Goal: Task Accomplishment & Management: Complete application form

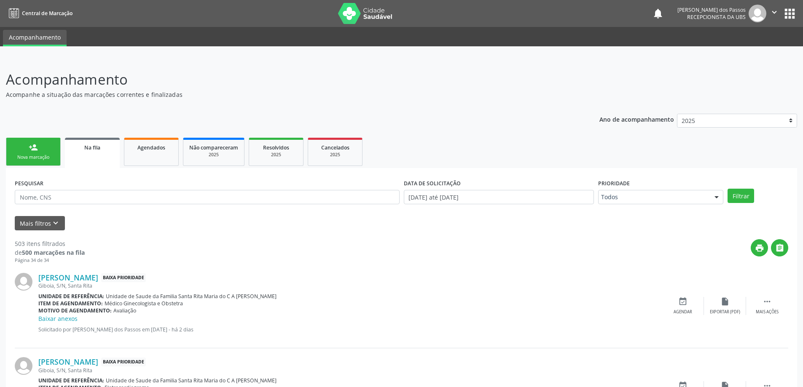
scroll to position [591, 0]
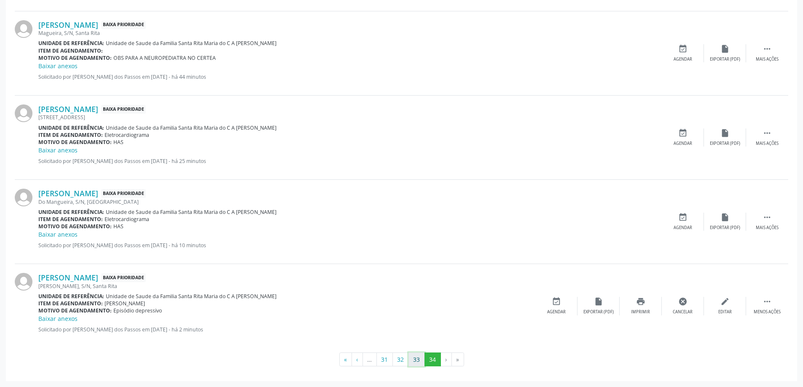
click at [417, 357] on button "33" at bounding box center [417, 360] width 16 height 14
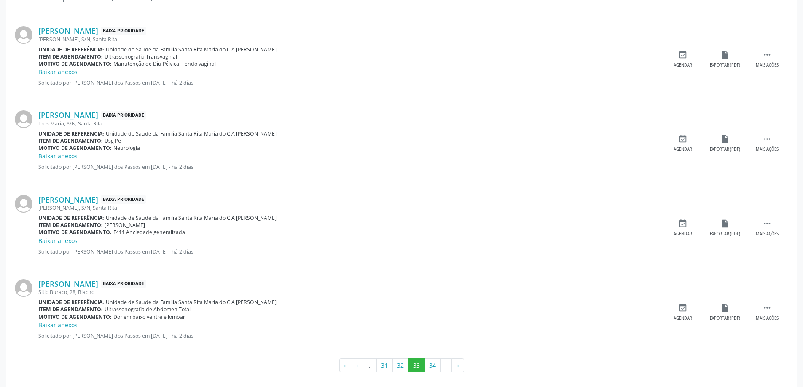
scroll to position [1155, 0]
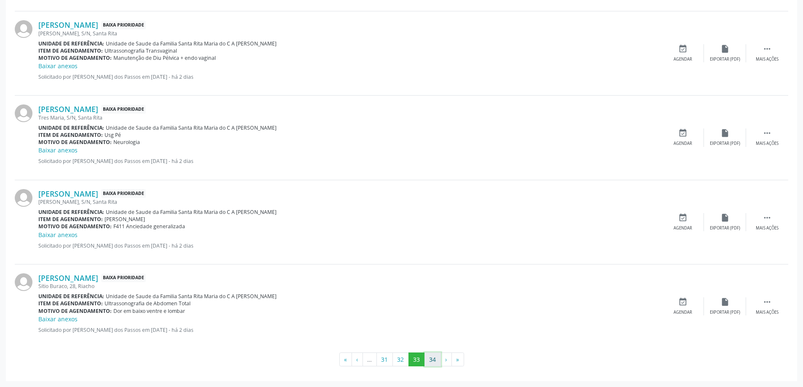
click at [433, 362] on button "34" at bounding box center [433, 360] width 16 height 14
click at [769, 304] on icon "" at bounding box center [767, 302] width 9 height 9
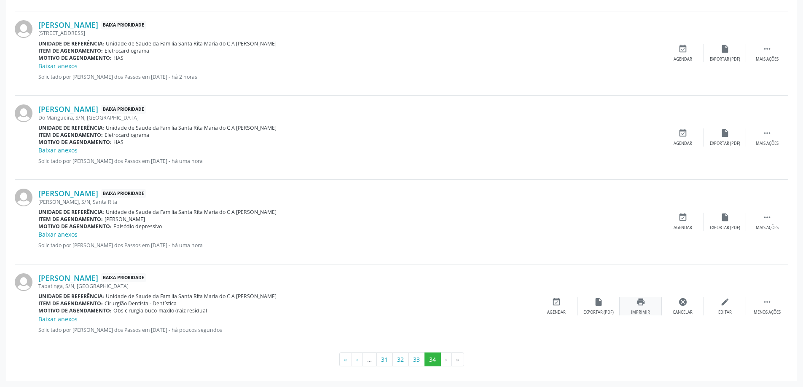
click at [643, 303] on icon "print" at bounding box center [640, 302] width 9 height 9
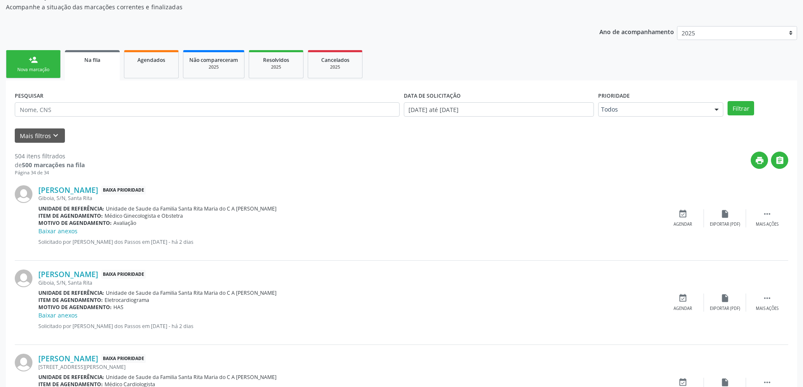
scroll to position [43, 0]
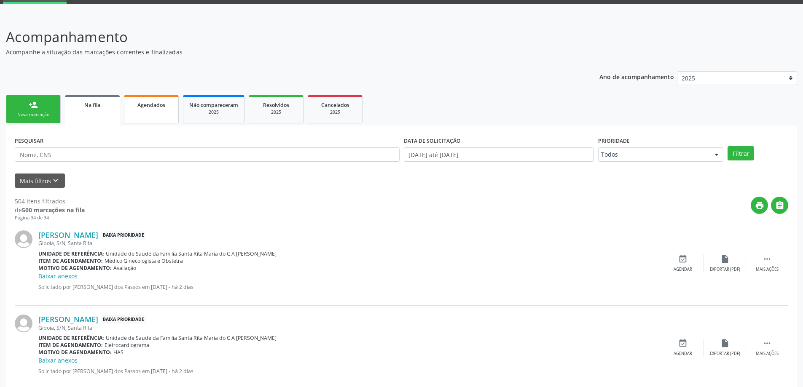
click at [158, 104] on span "Agendados" at bounding box center [151, 105] width 28 height 7
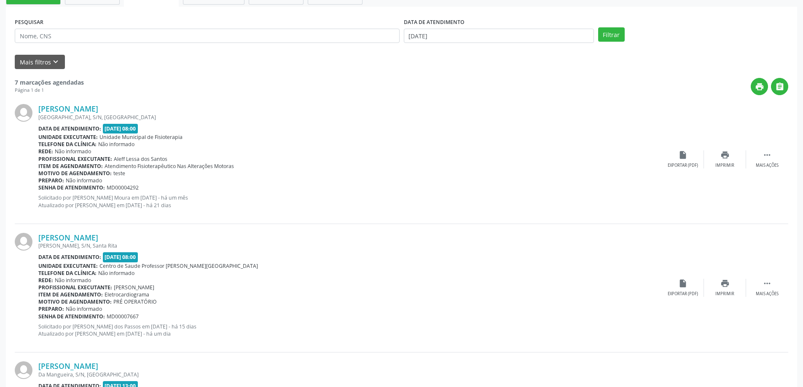
scroll to position [0, 0]
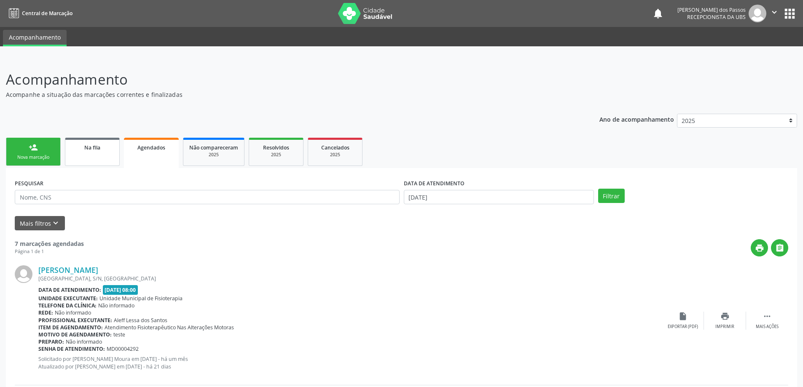
click at [99, 151] on span "Na fila" at bounding box center [92, 147] width 16 height 7
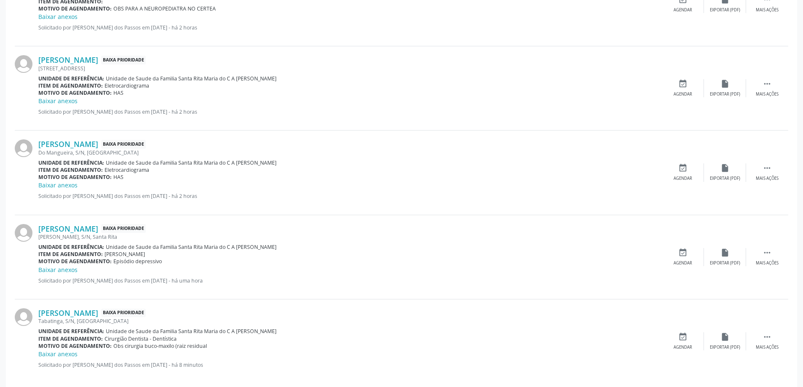
scroll to position [667, 0]
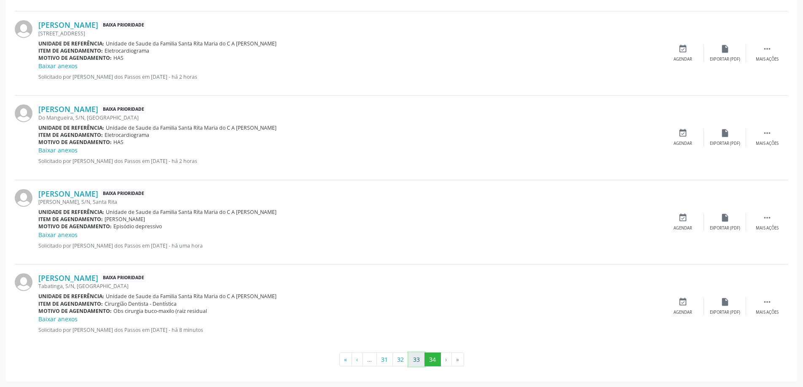
click at [413, 359] on button "33" at bounding box center [417, 360] width 16 height 14
click at [430, 361] on button "34" at bounding box center [433, 360] width 16 height 14
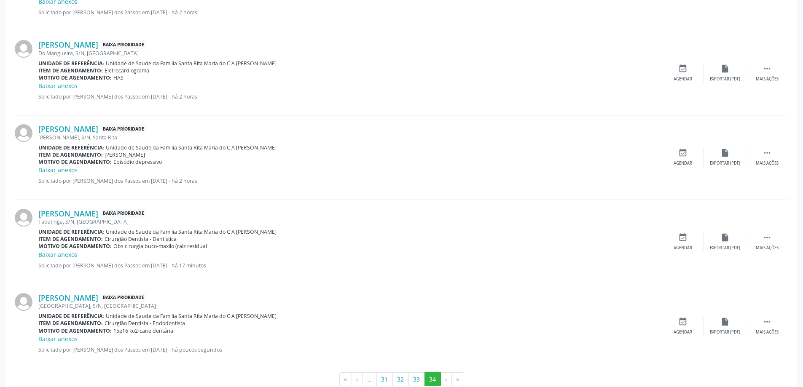
scroll to position [759, 0]
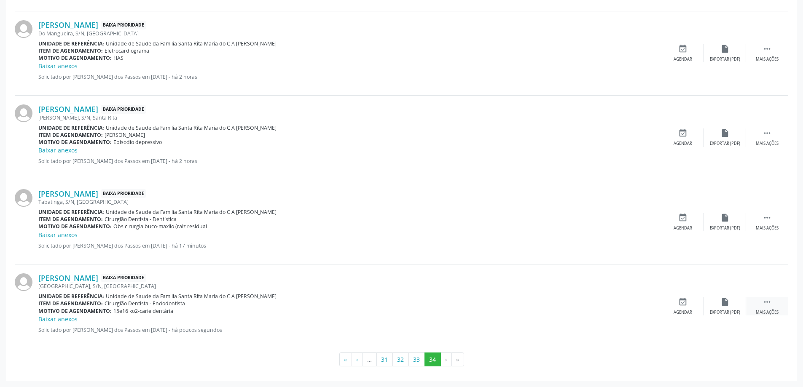
click at [769, 301] on icon "" at bounding box center [767, 302] width 9 height 9
click at [642, 303] on icon "print" at bounding box center [640, 302] width 9 height 9
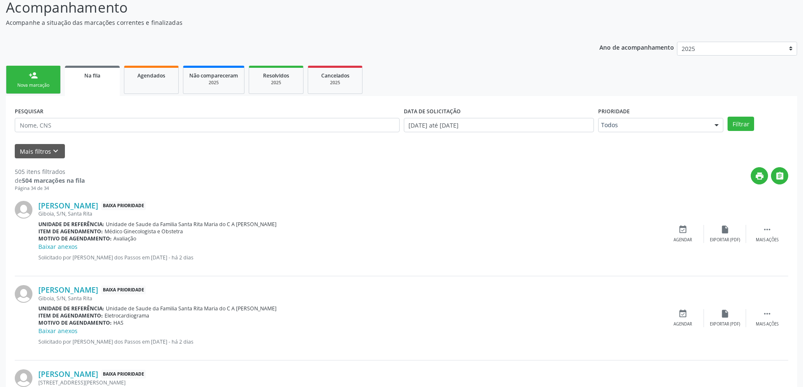
scroll to position [84, 0]
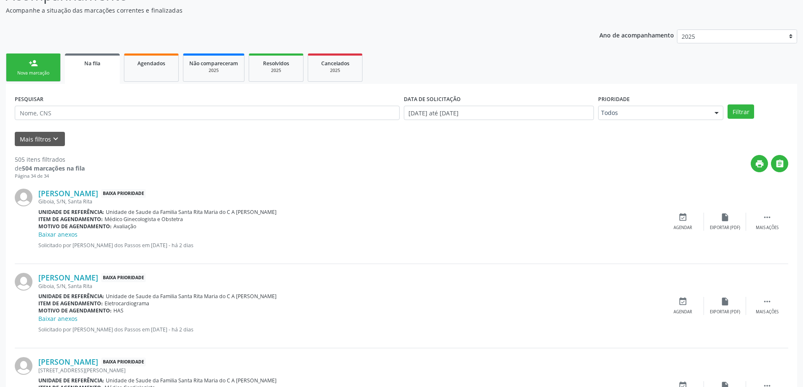
click at [32, 70] on link "person_add Nova marcação" at bounding box center [33, 68] width 55 height 28
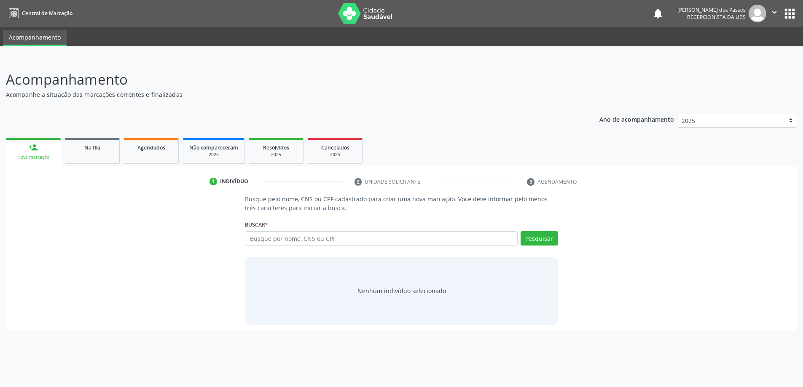
scroll to position [0, 0]
click at [38, 151] on link "person_add Nova marcação" at bounding box center [33, 152] width 55 height 28
click at [387, 237] on input "text" at bounding box center [384, 238] width 275 height 14
type input "704807561957748"
drag, startPoint x: 540, startPoint y: 237, endPoint x: 535, endPoint y: 233, distance: 6.9
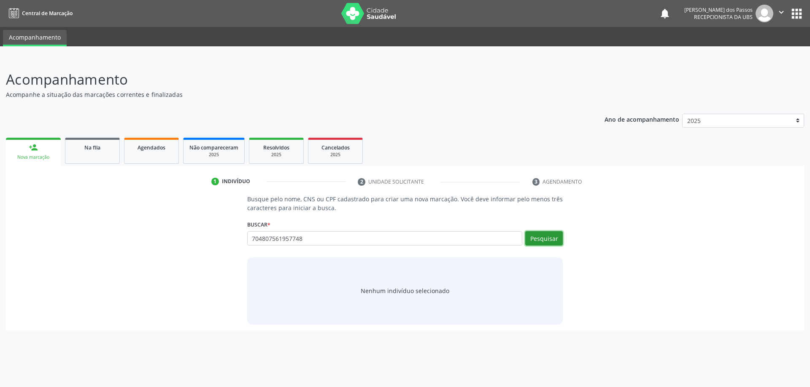
click at [538, 236] on button "Pesquisar" at bounding box center [544, 238] width 38 height 14
type input "704807561957748"
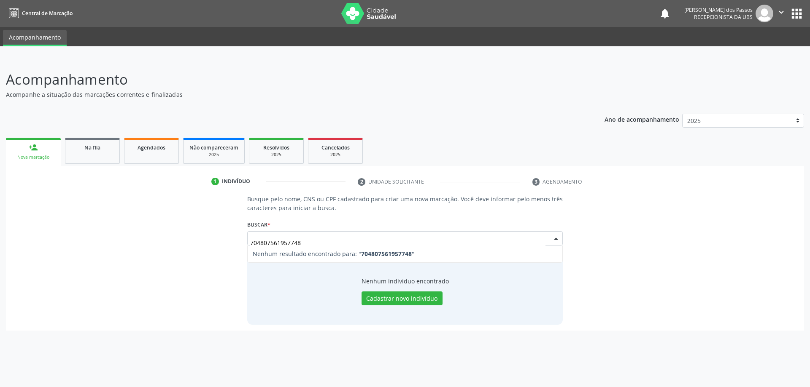
click at [311, 245] on input "704807561957748" at bounding box center [398, 242] width 296 height 17
type input "7"
type input "14033261427"
click at [538, 239] on button "Pesquisar" at bounding box center [544, 238] width 38 height 14
type input "14033261427"
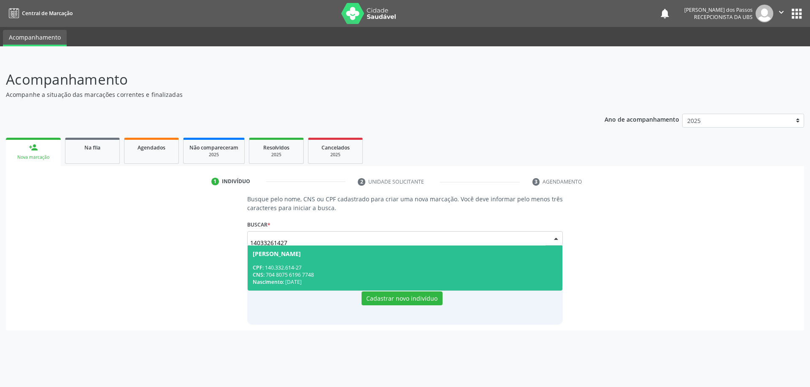
click at [347, 273] on div "CNS: 704 8075 6196 7748" at bounding box center [405, 275] width 305 height 7
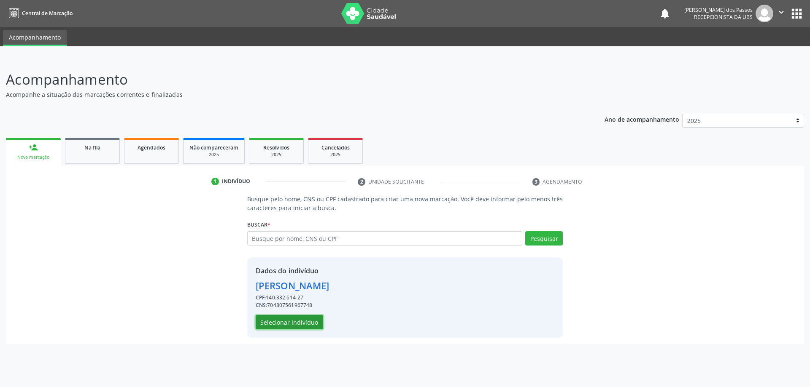
click at [292, 324] on button "Selecionar indivíduo" at bounding box center [289, 322] width 67 height 14
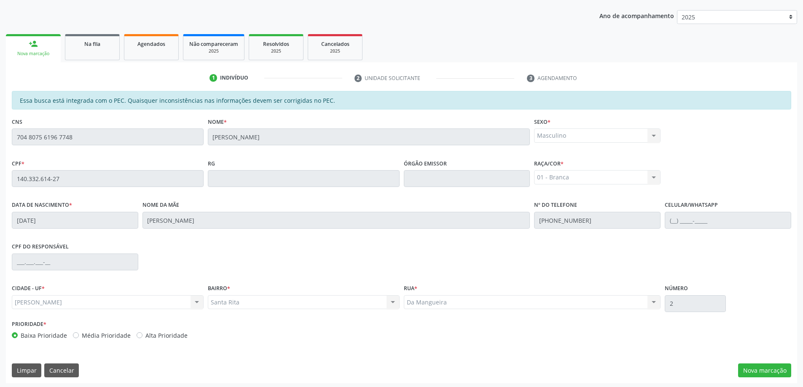
scroll to position [106, 0]
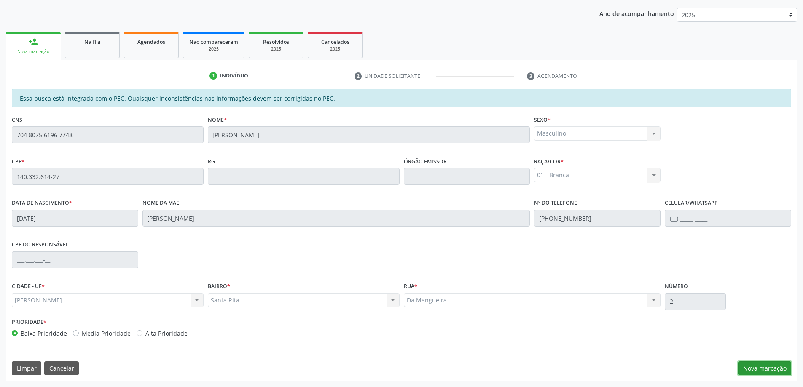
click at [754, 369] on button "Nova marcação" at bounding box center [764, 369] width 53 height 14
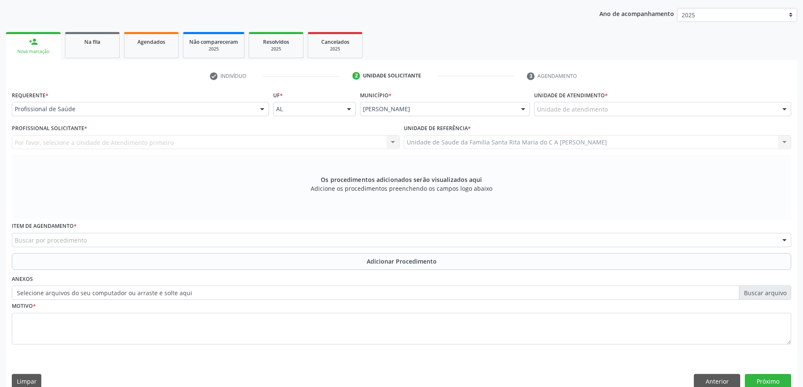
click at [630, 109] on div "Unidade de atendimento" at bounding box center [662, 109] width 257 height 14
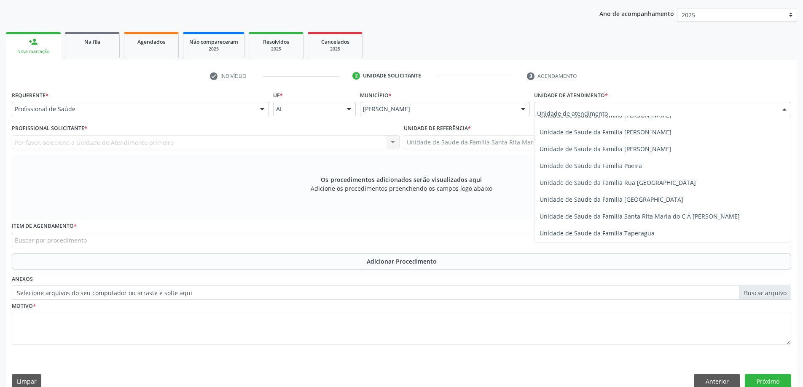
scroll to position [506, 0]
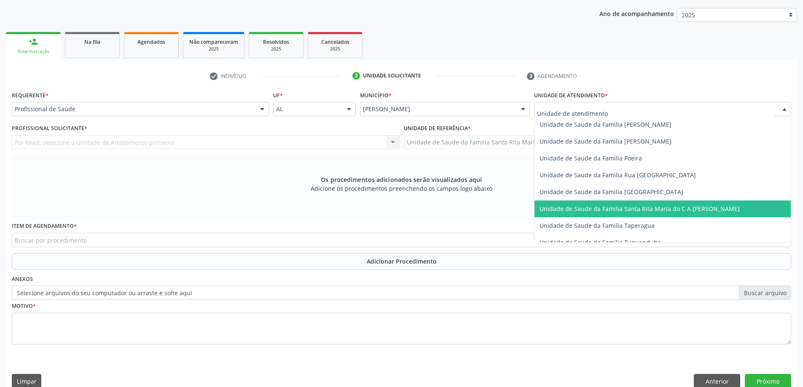
click at [608, 207] on span "Unidade de Saude da Familia Santa Rita Maria do C A [PERSON_NAME]" at bounding box center [640, 209] width 200 height 8
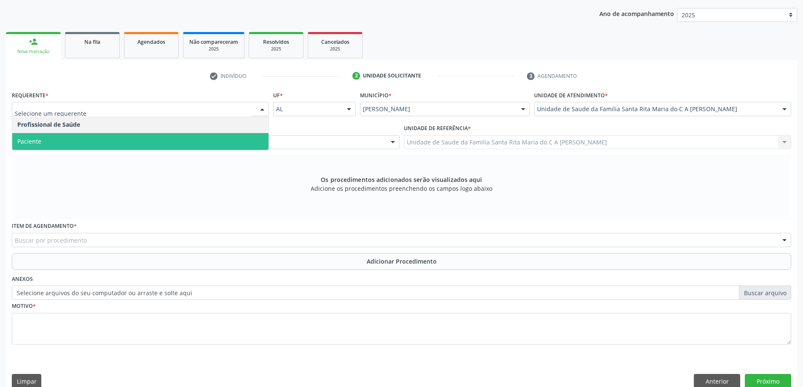
click at [88, 144] on span "Paciente" at bounding box center [140, 141] width 256 height 17
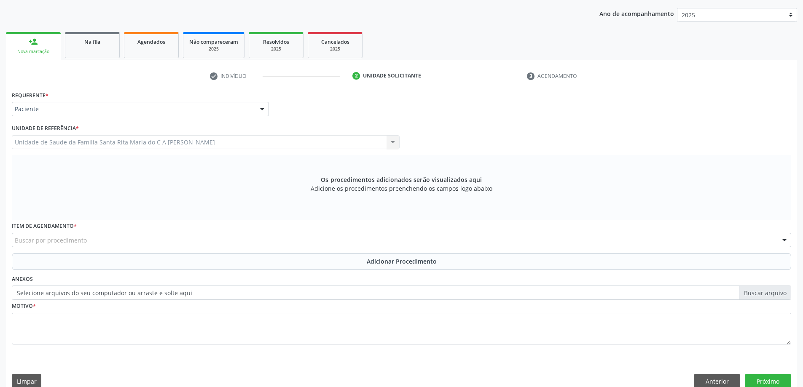
click at [91, 240] on div "Buscar por procedimento" at bounding box center [402, 240] width 780 height 14
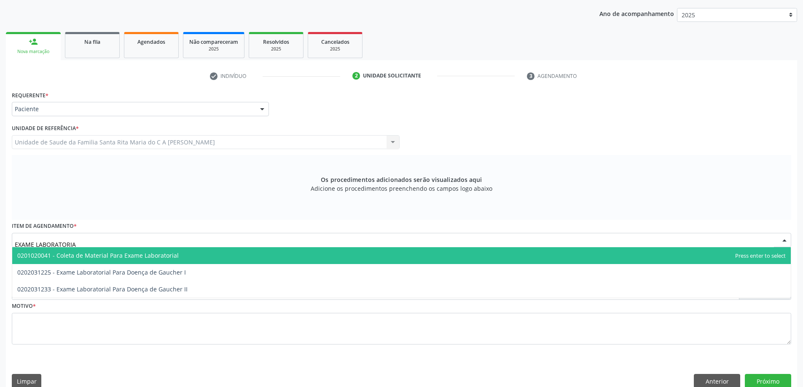
type input "EXAME LABORATORIAL"
click at [103, 256] on span "0201020041 - Coleta de Material Para Exame Laboratorial" at bounding box center [97, 256] width 161 height 8
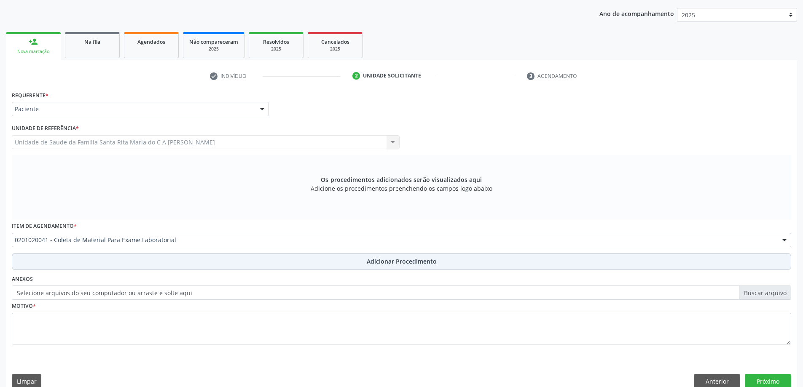
click at [193, 264] on button "Adicionar Procedimento" at bounding box center [402, 261] width 780 height 17
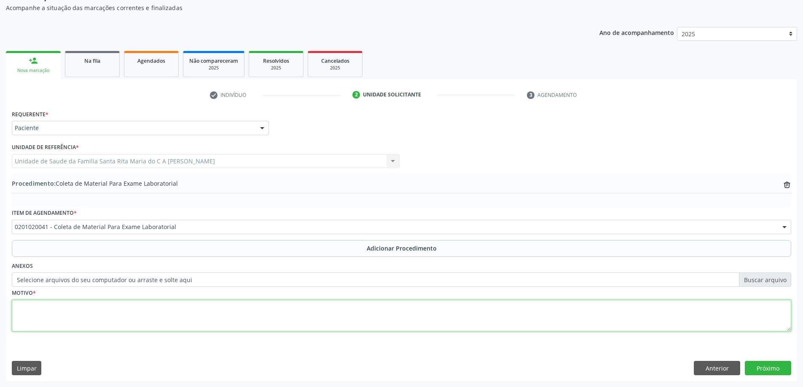
click at [140, 313] on textarea at bounding box center [402, 316] width 780 height 32
type textarea "OBSIDADE PEDIDO DA NUTRICIONITA"
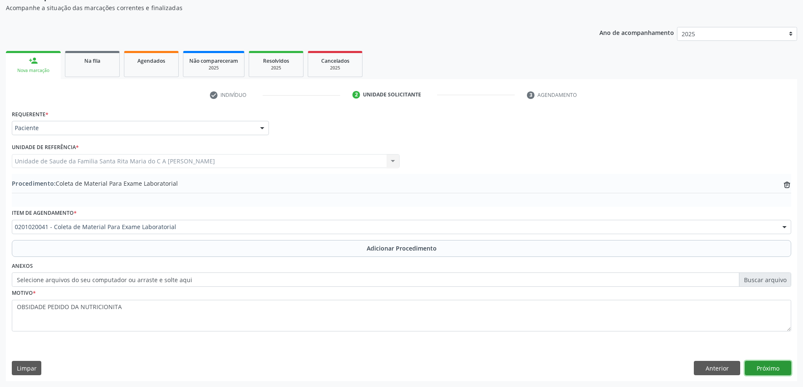
click at [757, 367] on button "Próximo" at bounding box center [768, 368] width 46 height 14
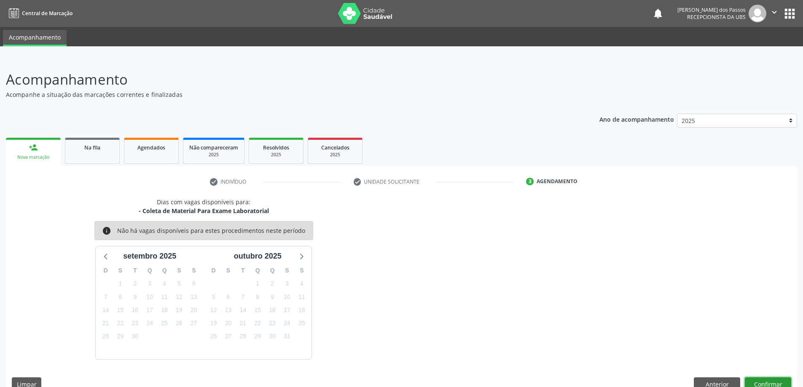
click at [781, 380] on button "Confirmar" at bounding box center [768, 385] width 46 height 14
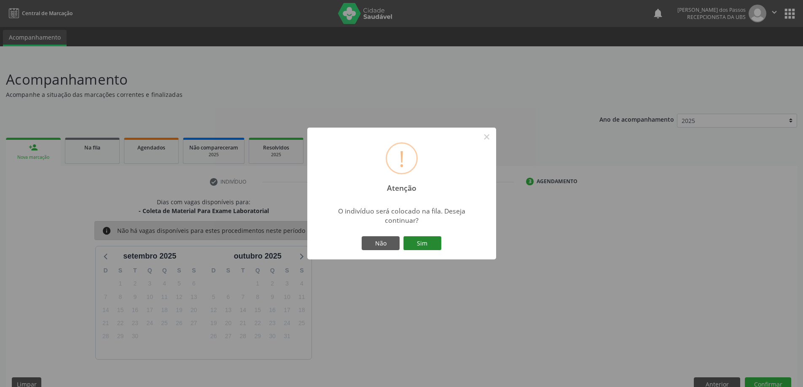
click at [422, 244] on button "Sim" at bounding box center [422, 244] width 38 height 14
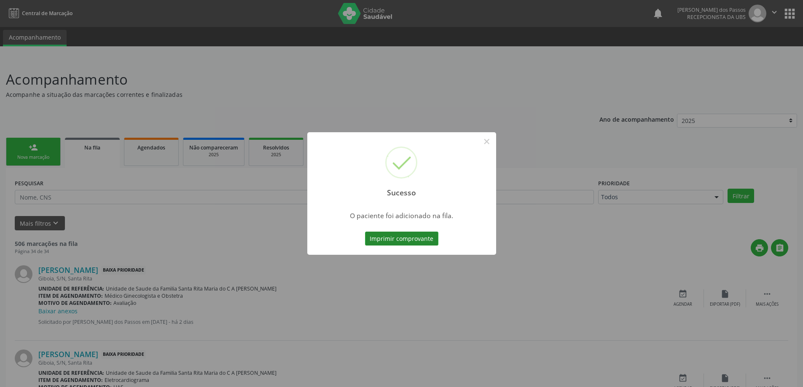
click at [425, 242] on button "Imprimir comprovante" at bounding box center [401, 239] width 73 height 14
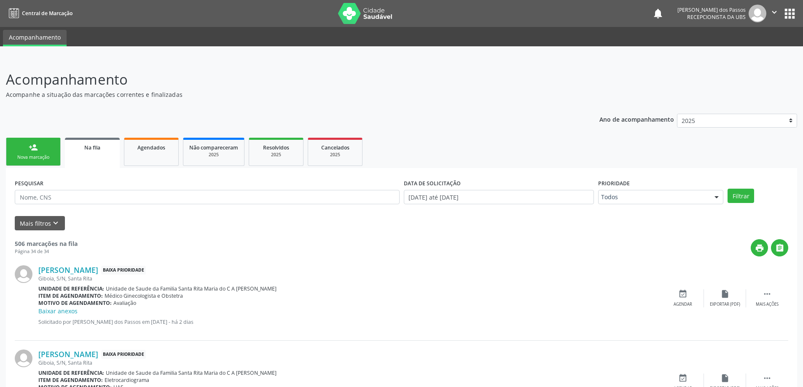
click at [27, 158] on div "Nova marcação" at bounding box center [33, 157] width 42 height 6
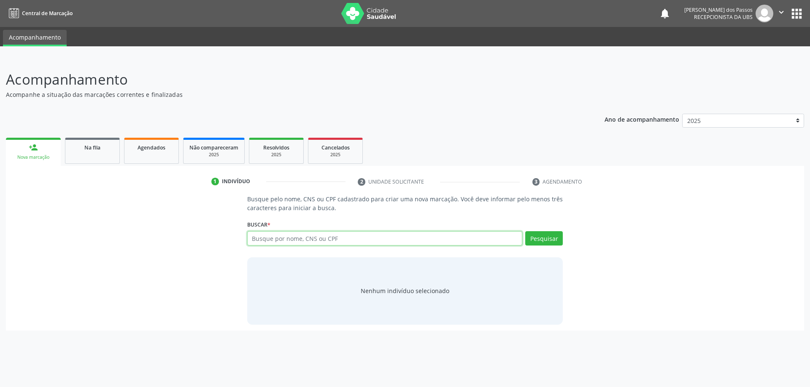
click at [404, 238] on input "text" at bounding box center [384, 238] width 275 height 14
type input "14133304446"
click at [544, 237] on button "Pesquisar" at bounding box center [544, 238] width 38 height 14
type input "14133304446"
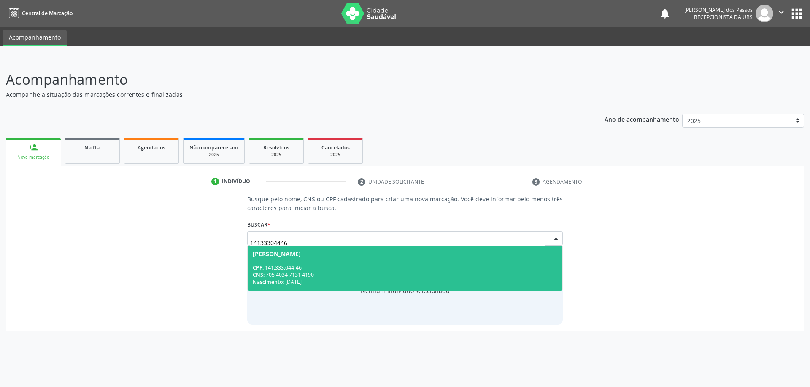
click at [332, 267] on div "CPF: 141.333.044-46" at bounding box center [405, 267] width 305 height 7
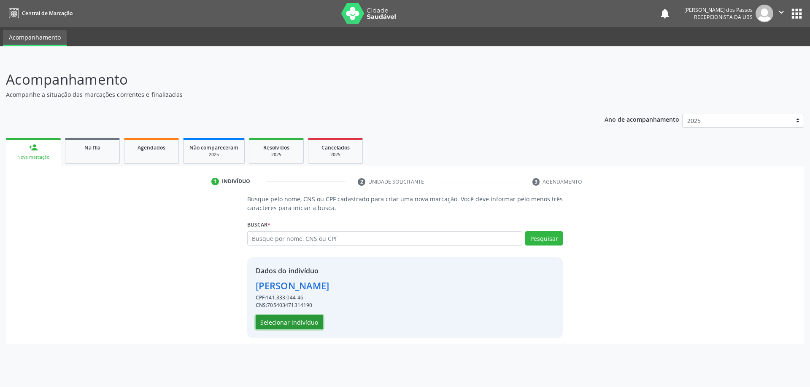
click at [293, 325] on button "Selecionar indivíduo" at bounding box center [289, 322] width 67 height 14
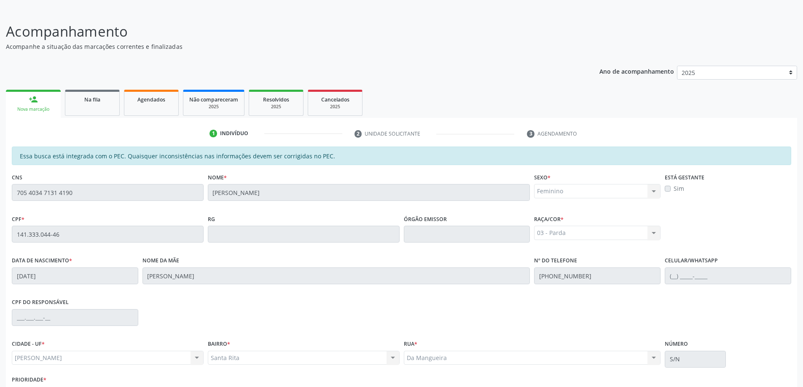
scroll to position [106, 0]
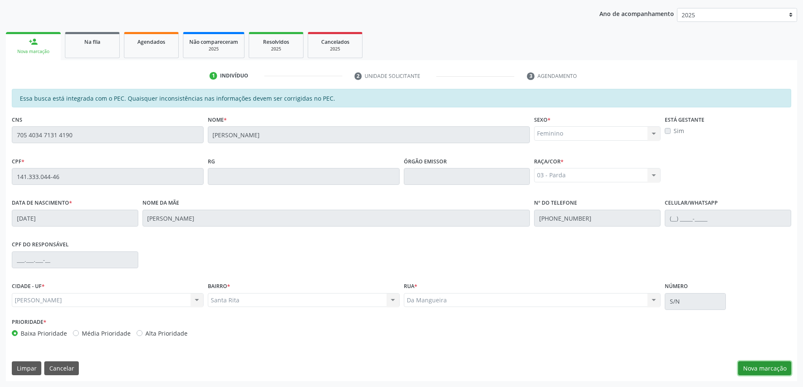
drag, startPoint x: 773, startPoint y: 368, endPoint x: 728, endPoint y: 342, distance: 52.0
click at [772, 368] on button "Nova marcação" at bounding box center [764, 369] width 53 height 14
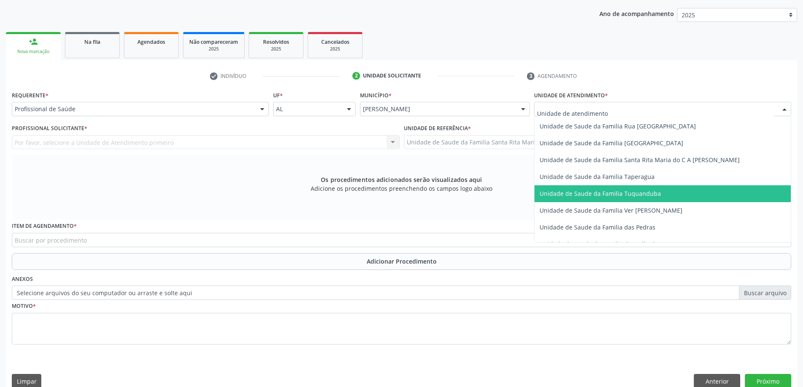
scroll to position [540, 0]
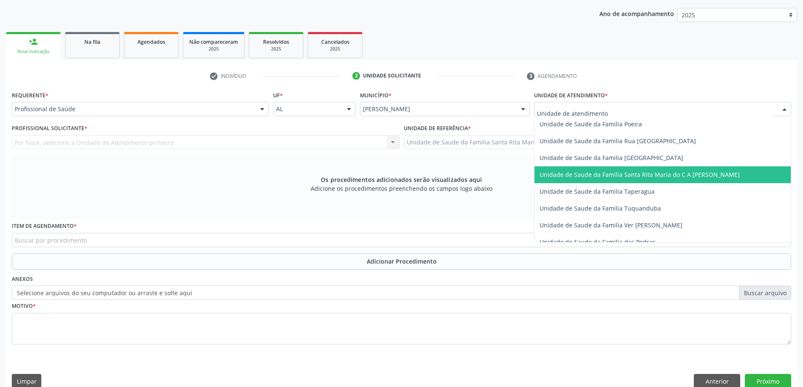
click at [607, 171] on span "Unidade de Saude da Familia Santa Rita Maria do C A [PERSON_NAME]" at bounding box center [640, 175] width 200 height 8
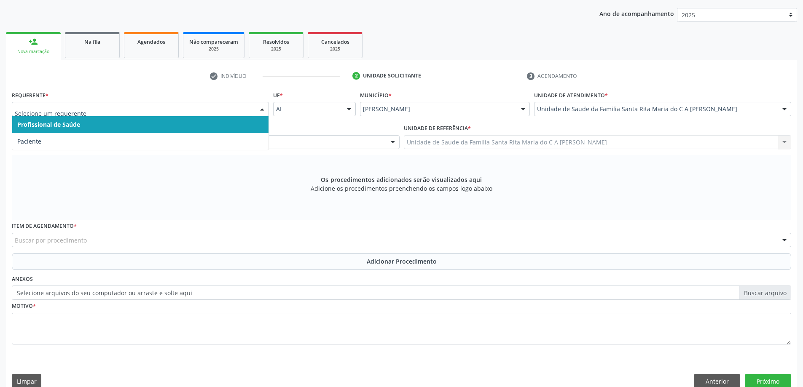
click at [217, 129] on span "Profissional de Saúde" at bounding box center [140, 124] width 256 height 17
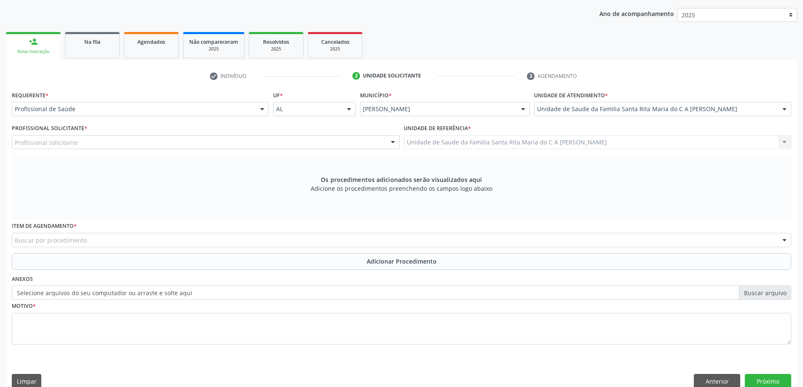
click at [215, 144] on div "Profissional solicitante" at bounding box center [206, 142] width 388 height 14
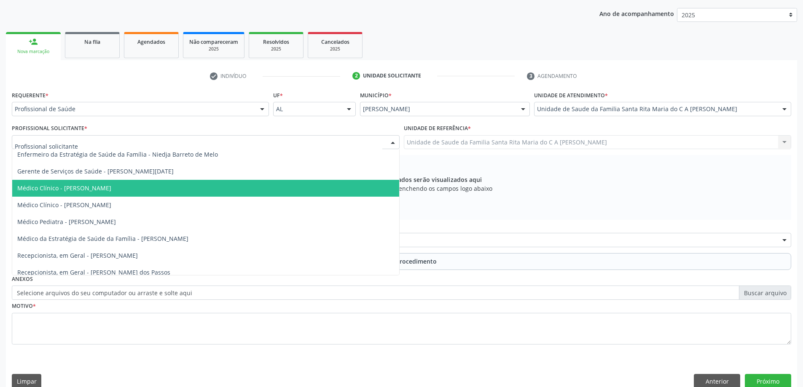
scroll to position [59, 0]
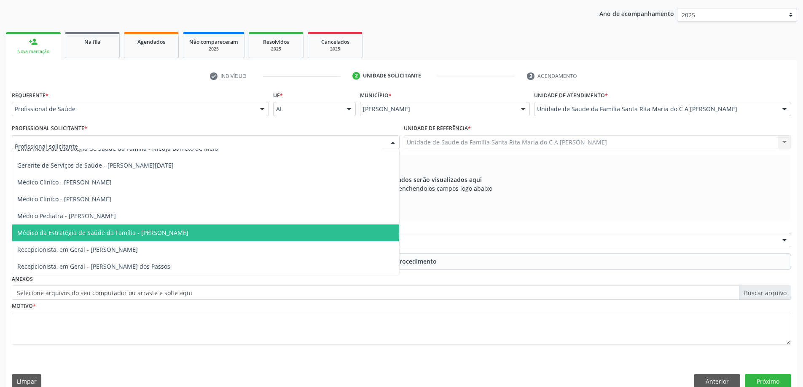
click at [188, 231] on span "Médico da Estratégia de Saúde da Família - [PERSON_NAME]" at bounding box center [102, 233] width 171 height 8
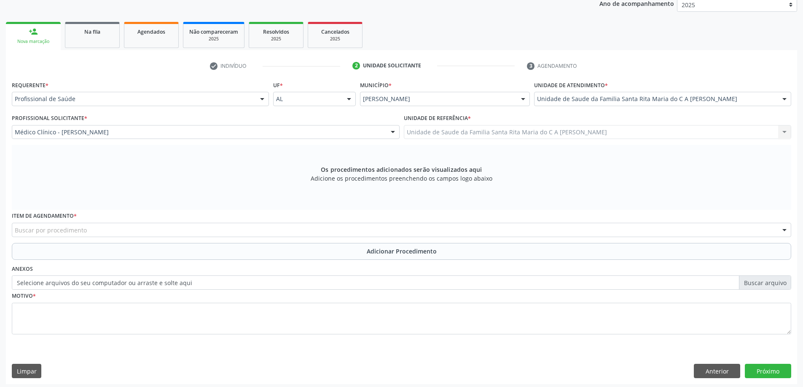
scroll to position [119, 0]
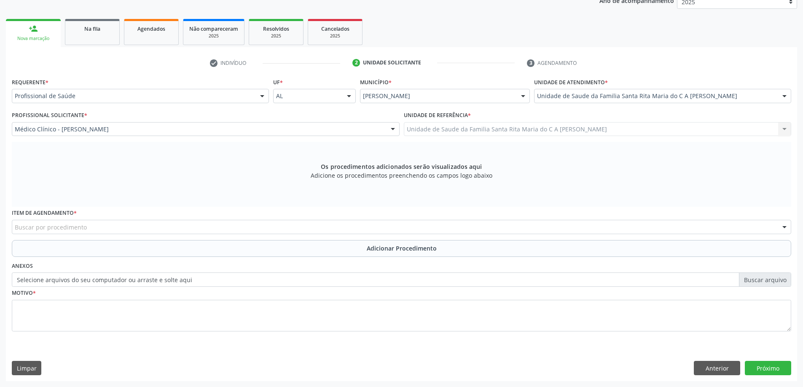
click at [199, 229] on div "Buscar por procedimento" at bounding box center [402, 227] width 780 height 14
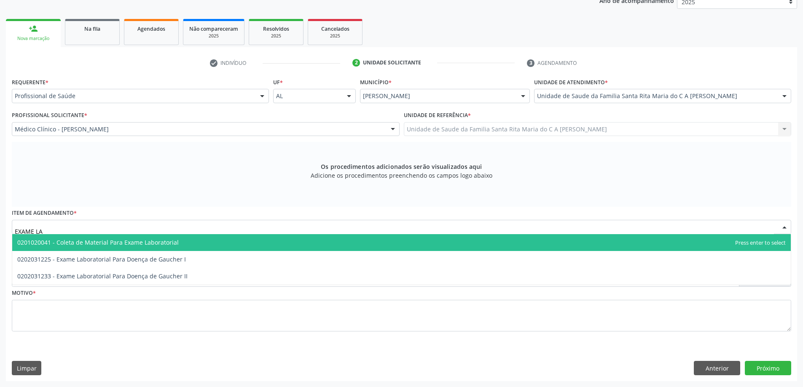
type input "EXAME LAB"
click at [194, 242] on span "0201020041 - Coleta de Material Para Exame Laboratorial" at bounding box center [401, 242] width 779 height 17
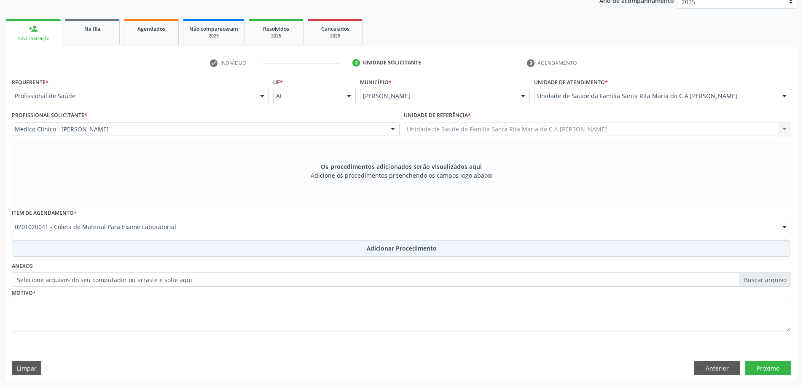
click at [214, 247] on button "Adicionar Procedimento" at bounding box center [402, 248] width 780 height 17
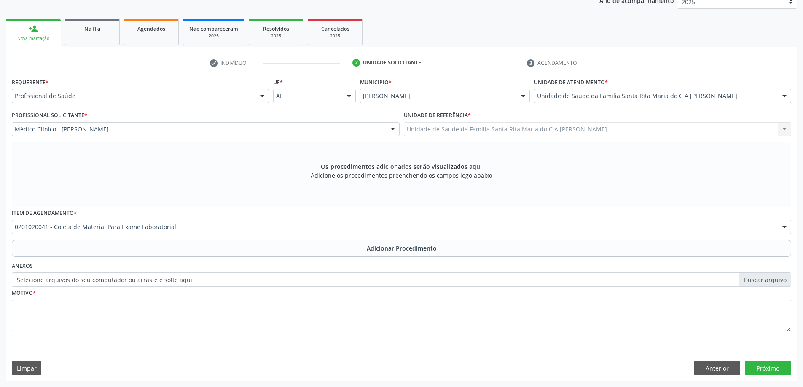
scroll to position [87, 0]
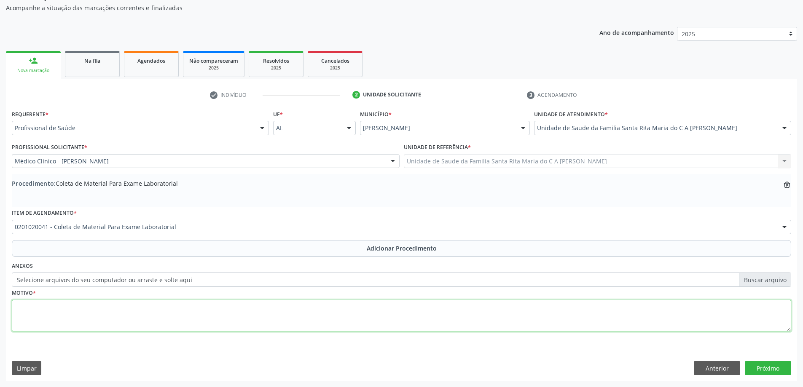
click at [172, 310] on textarea at bounding box center [402, 316] width 780 height 32
type textarea "AVALIÇÃO CLINICA"
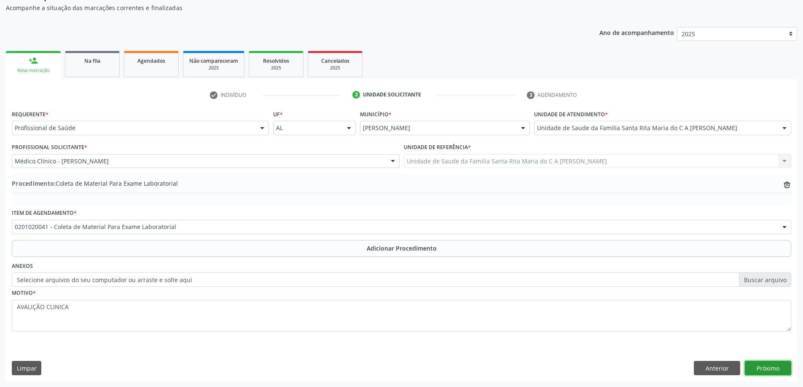
click at [767, 369] on button "Próximo" at bounding box center [768, 368] width 46 height 14
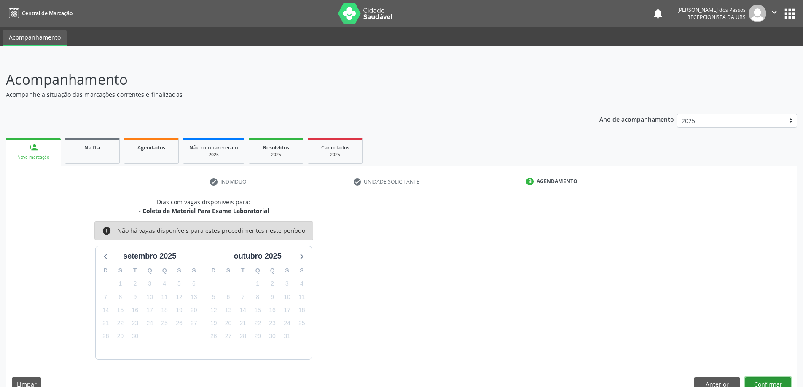
click at [764, 382] on button "Confirmar" at bounding box center [768, 385] width 46 height 14
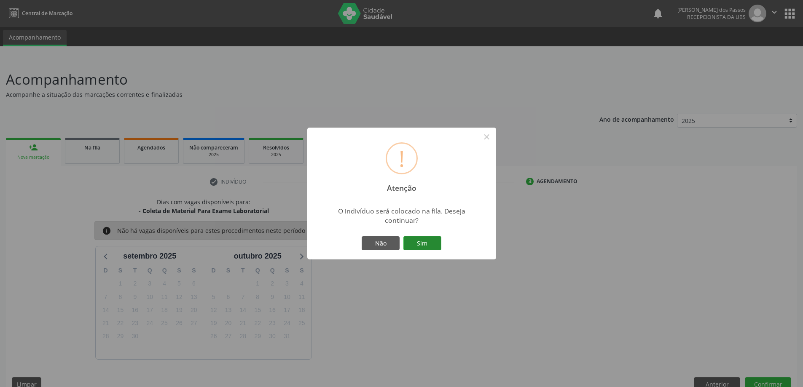
click at [424, 243] on button "Sim" at bounding box center [422, 244] width 38 height 14
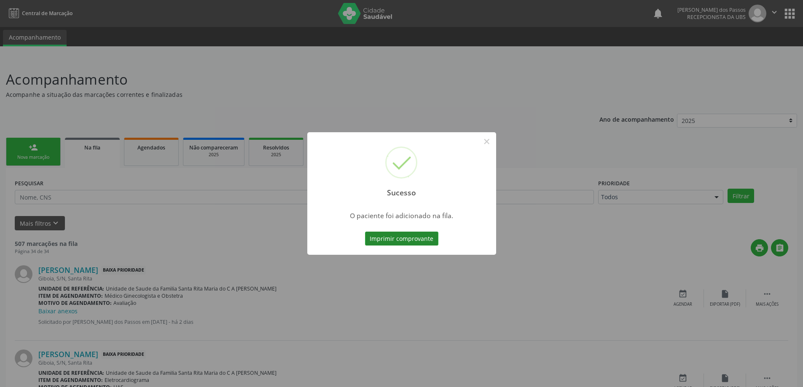
click at [409, 244] on button "Imprimir comprovante" at bounding box center [401, 239] width 73 height 14
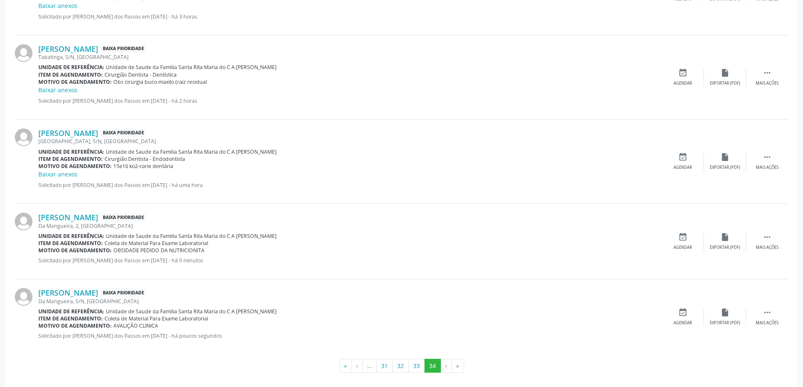
scroll to position [903, 0]
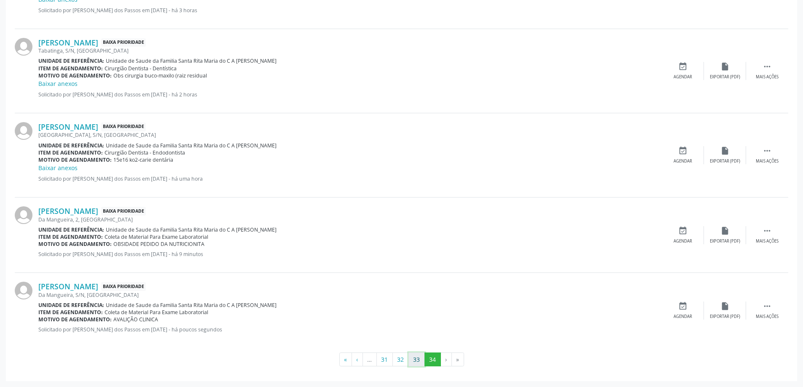
click at [417, 357] on button "33" at bounding box center [417, 360] width 16 height 14
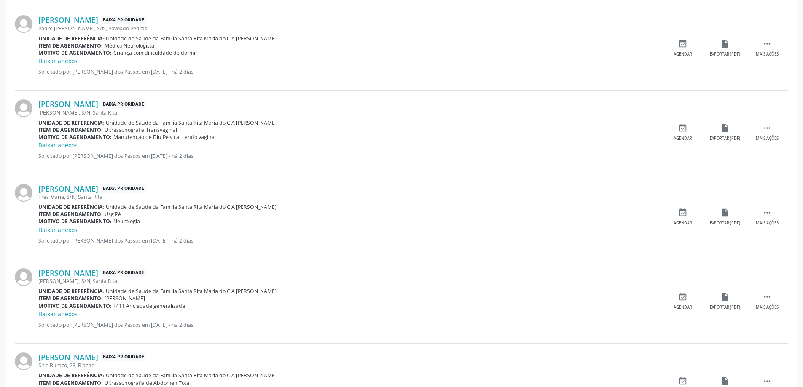
scroll to position [1148, 0]
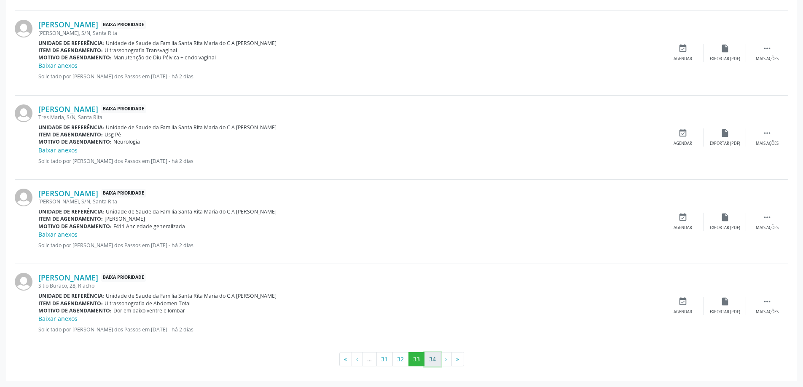
click at [431, 360] on button "34" at bounding box center [433, 359] width 16 height 14
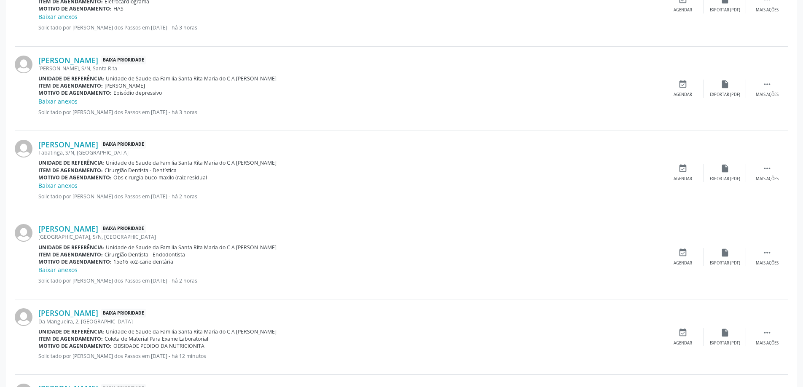
scroll to position [903, 0]
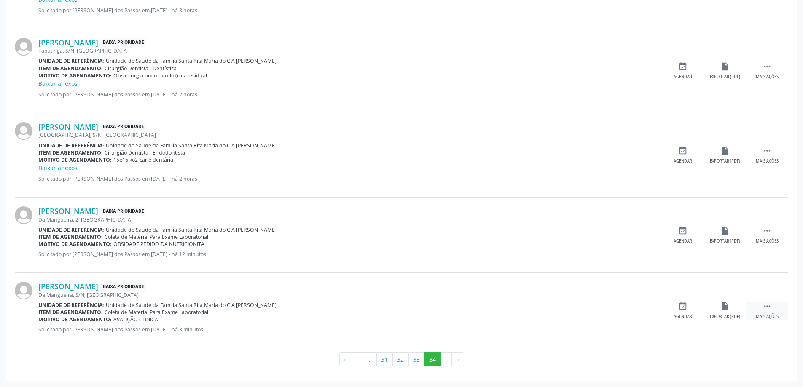
click at [769, 307] on icon "" at bounding box center [767, 306] width 9 height 9
click at [637, 309] on icon "print" at bounding box center [640, 306] width 9 height 9
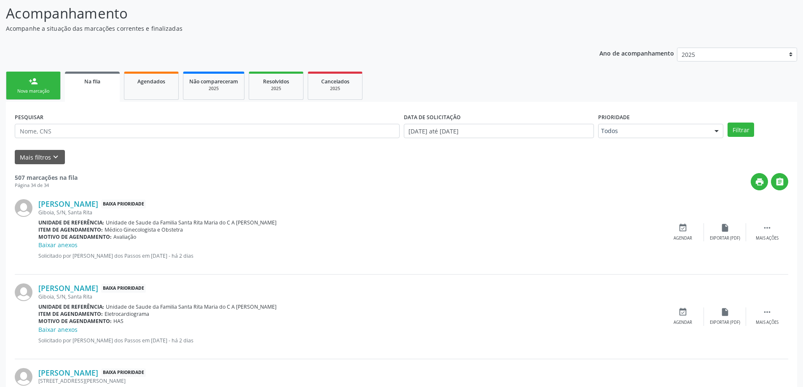
scroll to position [0, 0]
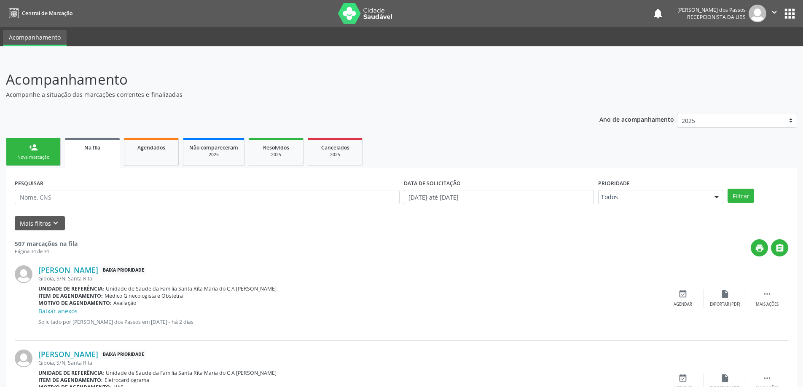
click at [34, 148] on div "person_add" at bounding box center [33, 147] width 9 height 9
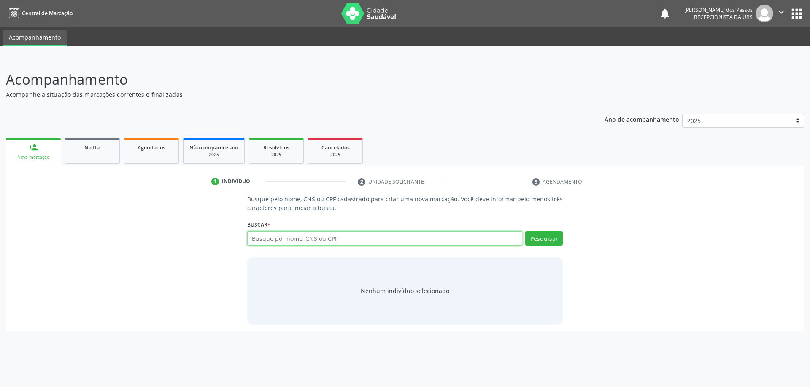
click at [465, 239] on input "text" at bounding box center [384, 238] width 275 height 14
type input "13431225864"
click at [543, 240] on button "Pesquisar" at bounding box center [544, 238] width 38 height 14
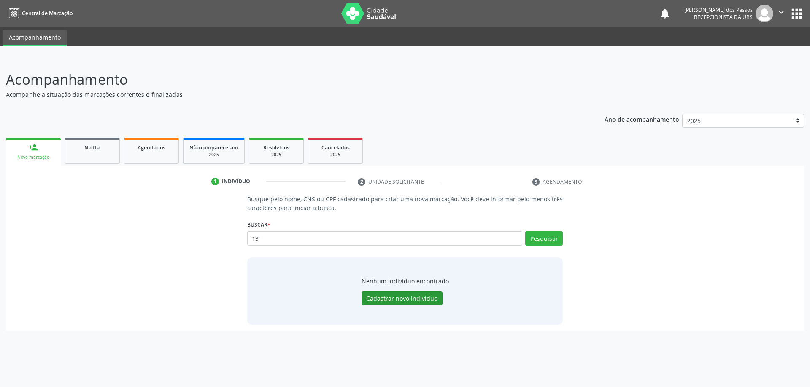
type input "1"
type input "701000814070895"
click at [545, 242] on button "Pesquisar" at bounding box center [544, 238] width 38 height 14
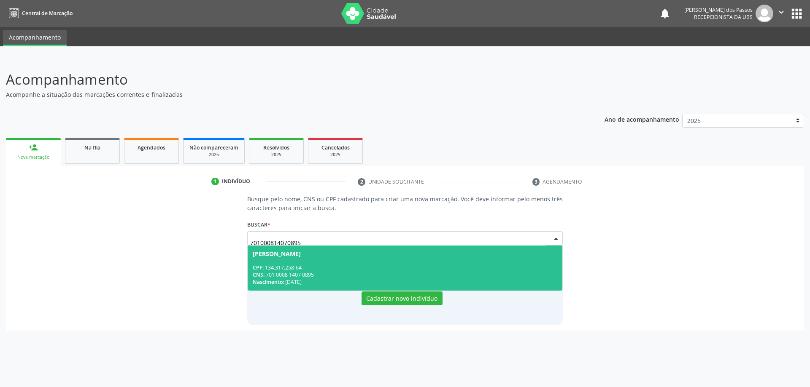
click at [346, 276] on div "CNS: 701 0008 1407 0895" at bounding box center [405, 275] width 305 height 7
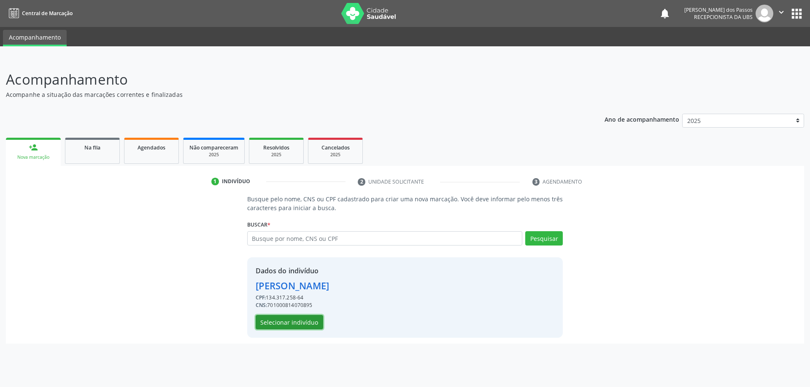
click at [278, 325] on button "Selecionar indivíduo" at bounding box center [289, 322] width 67 height 14
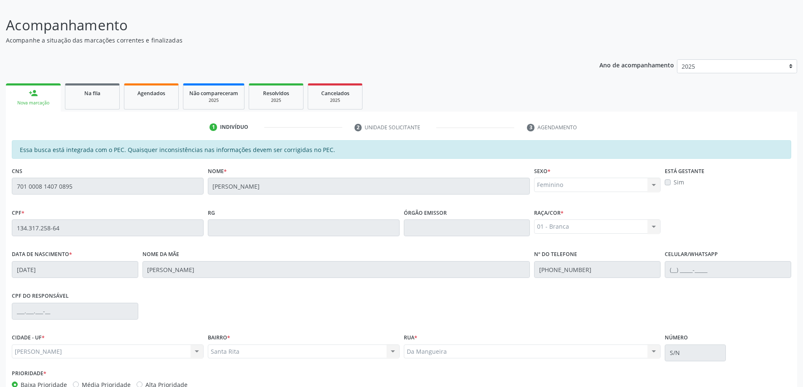
scroll to position [106, 0]
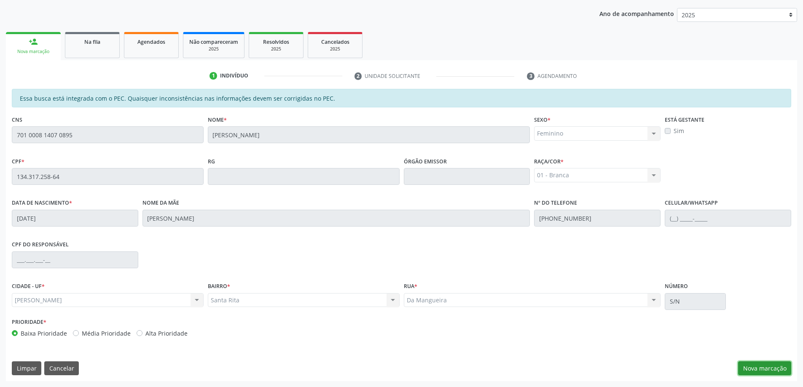
click at [754, 368] on button "Nova marcação" at bounding box center [764, 369] width 53 height 14
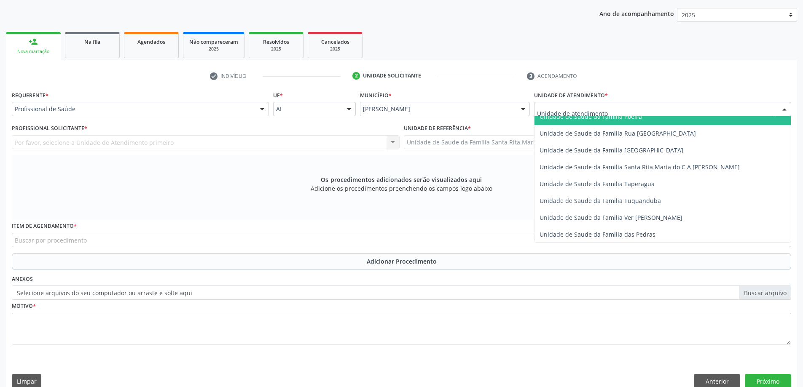
scroll to position [548, 0]
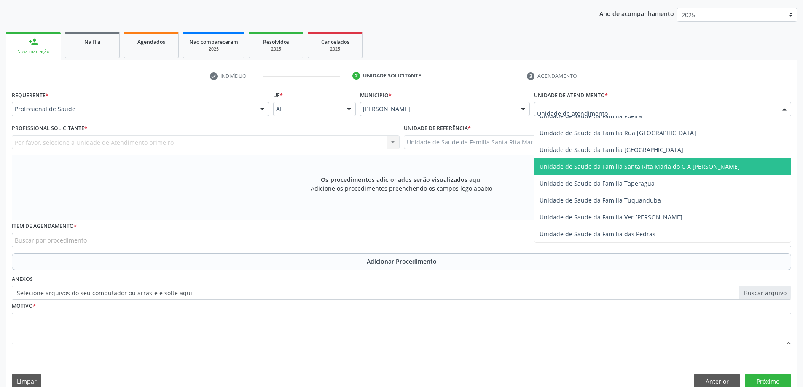
click at [579, 169] on span "Unidade de Saude da Familia Santa Rita Maria do C A [PERSON_NAME]" at bounding box center [640, 167] width 200 height 8
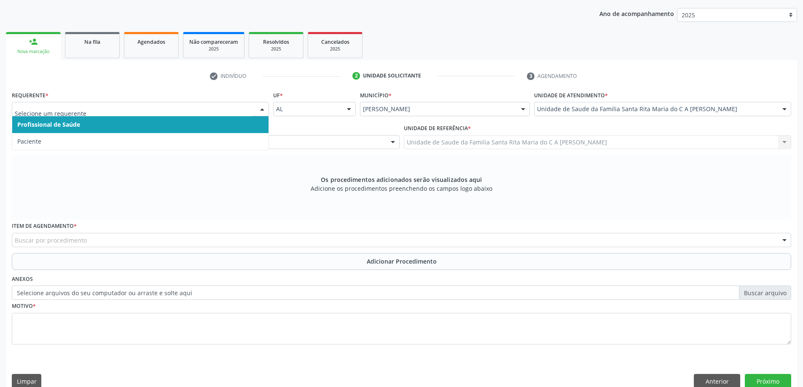
click at [180, 128] on span "Profissional de Saúde" at bounding box center [140, 124] width 256 height 17
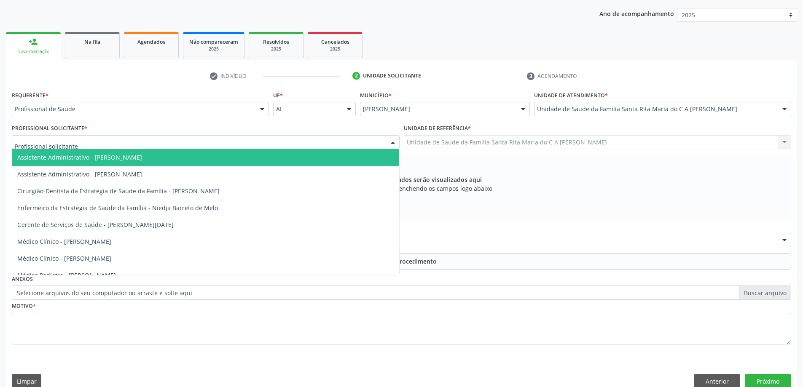
click at [175, 140] on div at bounding box center [206, 142] width 388 height 14
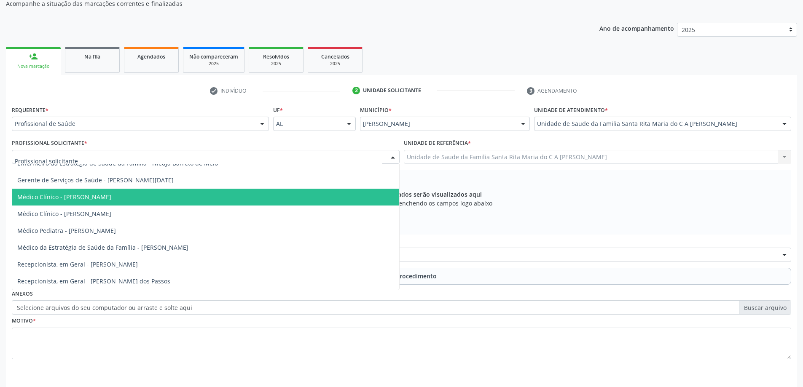
scroll to position [106, 0]
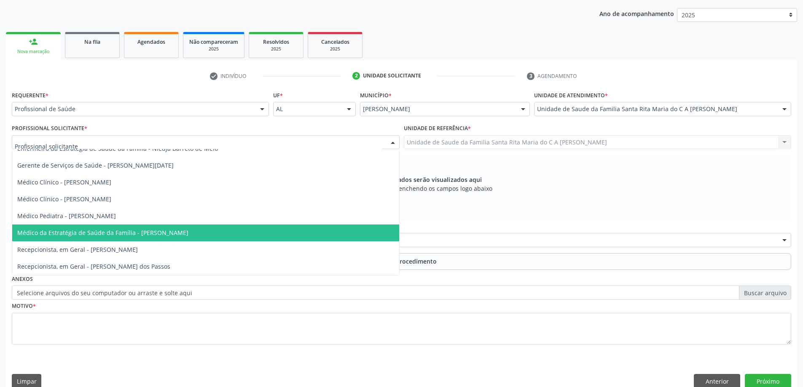
click at [167, 234] on span "Médico da Estratégia de Saúde da Família - [PERSON_NAME]" at bounding box center [102, 233] width 171 height 8
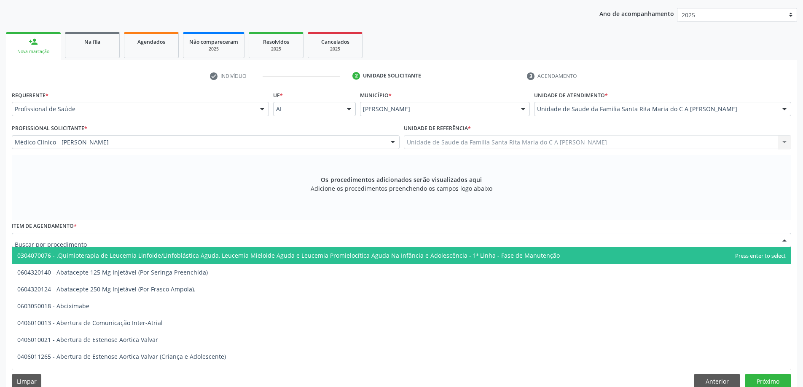
click at [162, 244] on div at bounding box center [402, 240] width 780 height 14
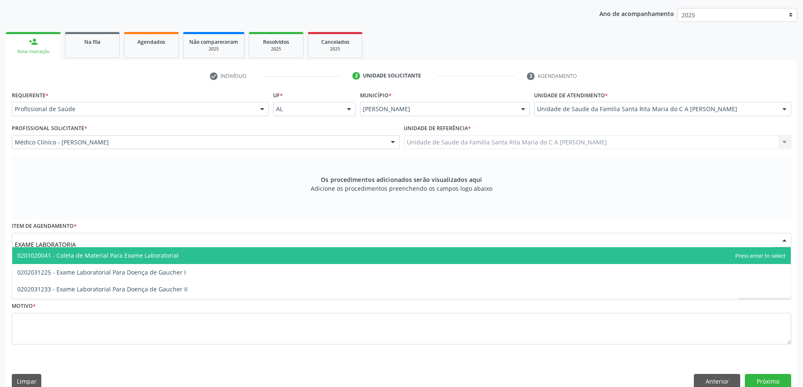
type input "EXAME LABORATORIAL"
click at [167, 258] on span "0201020041 - Coleta de Material Para Exame Laboratorial" at bounding box center [97, 256] width 161 height 8
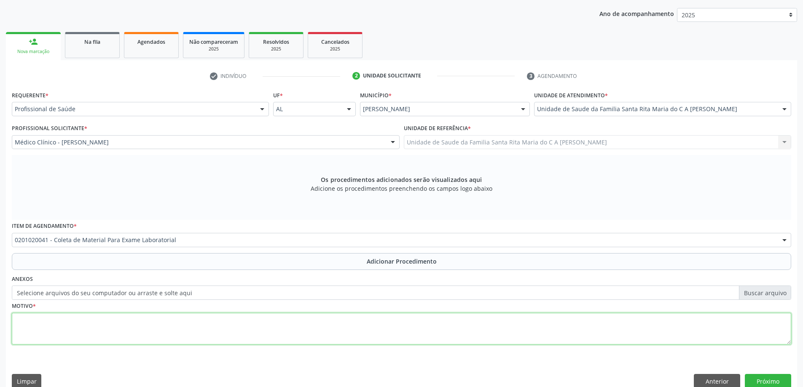
click at [150, 323] on textarea at bounding box center [402, 329] width 780 height 32
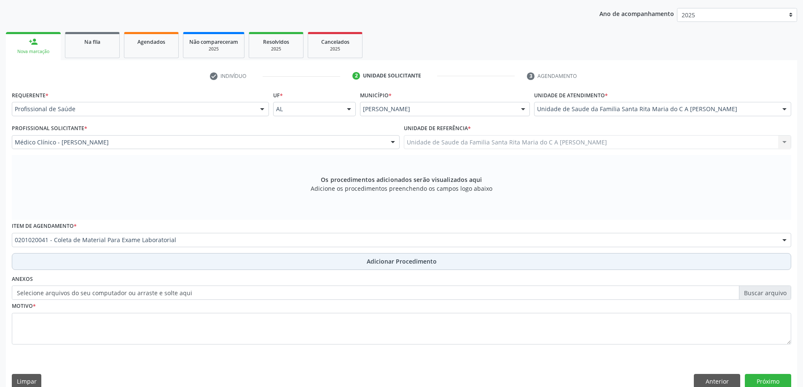
click at [167, 261] on button "Adicionar Procedimento" at bounding box center [402, 261] width 780 height 17
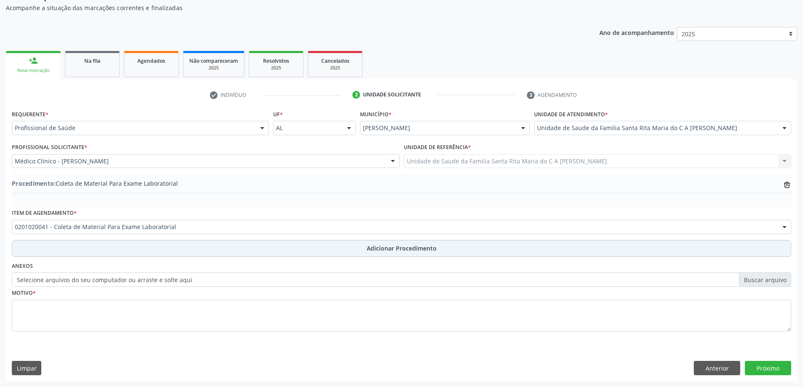
scroll to position [87, 0]
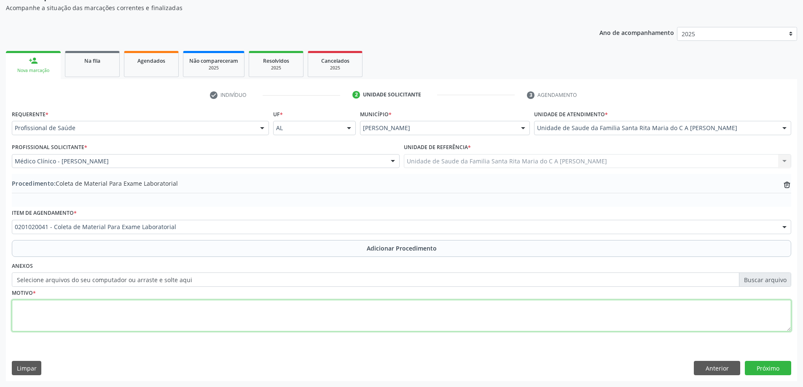
click at [139, 311] on textarea at bounding box center [402, 316] width 780 height 32
type textarea "[MEDICAL_DATA]"
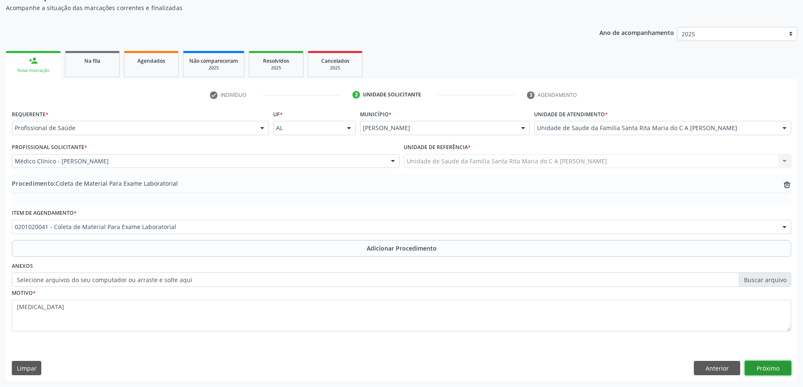
click at [773, 363] on button "Próximo" at bounding box center [768, 368] width 46 height 14
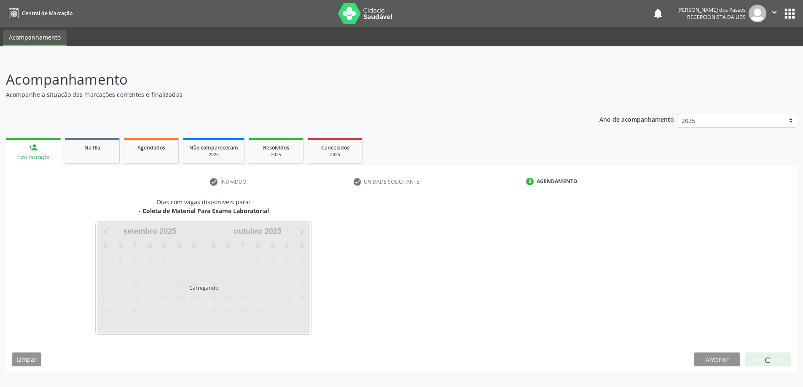
scroll to position [0, 0]
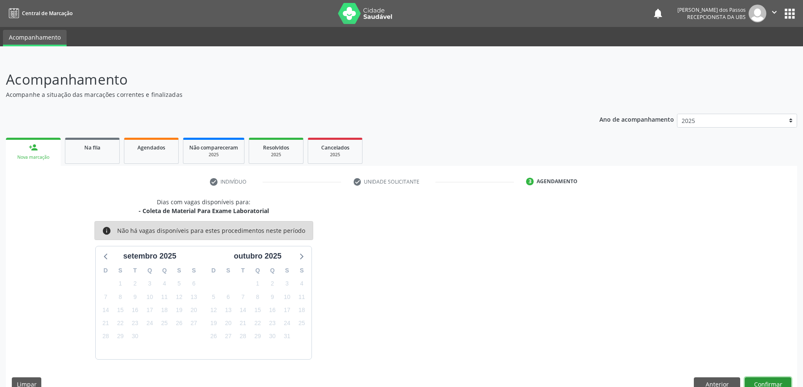
click at [757, 384] on button "Confirmar" at bounding box center [768, 385] width 46 height 14
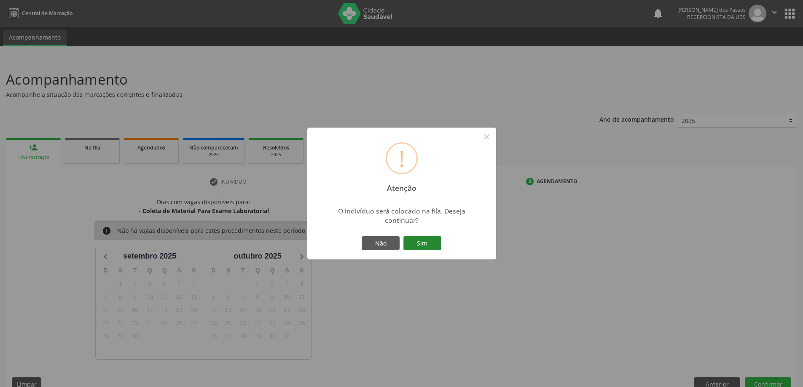
click at [430, 247] on button "Sim" at bounding box center [422, 244] width 38 height 14
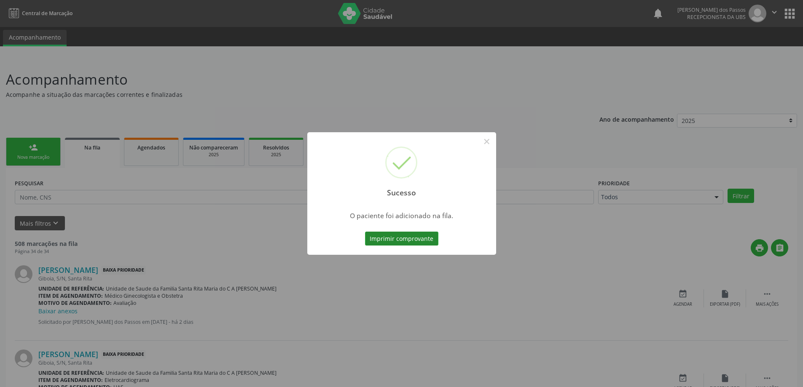
click at [412, 239] on button "Imprimir comprovante" at bounding box center [401, 239] width 73 height 14
